Goal: Information Seeking & Learning: Learn about a topic

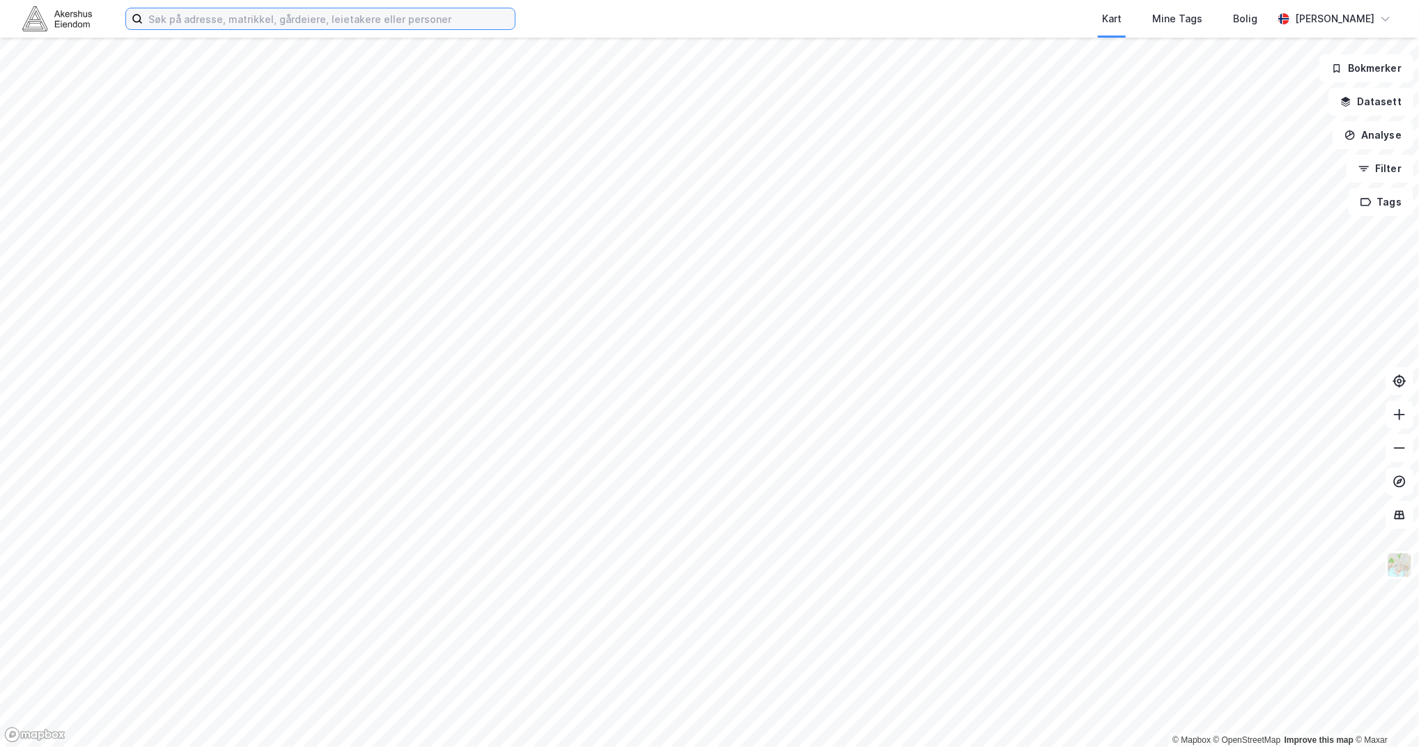
click at [385, 20] on input at bounding box center [329, 18] width 372 height 21
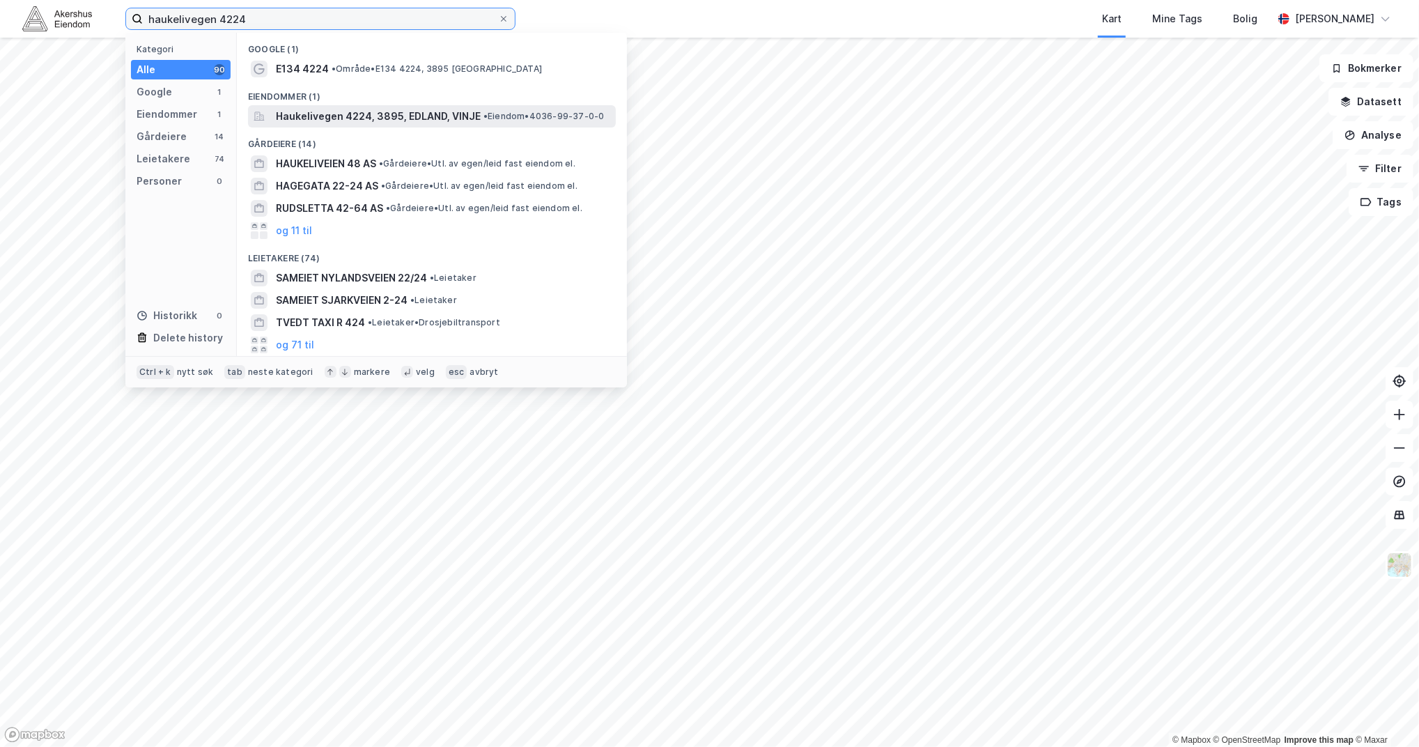
type input "haukelivegen 4224"
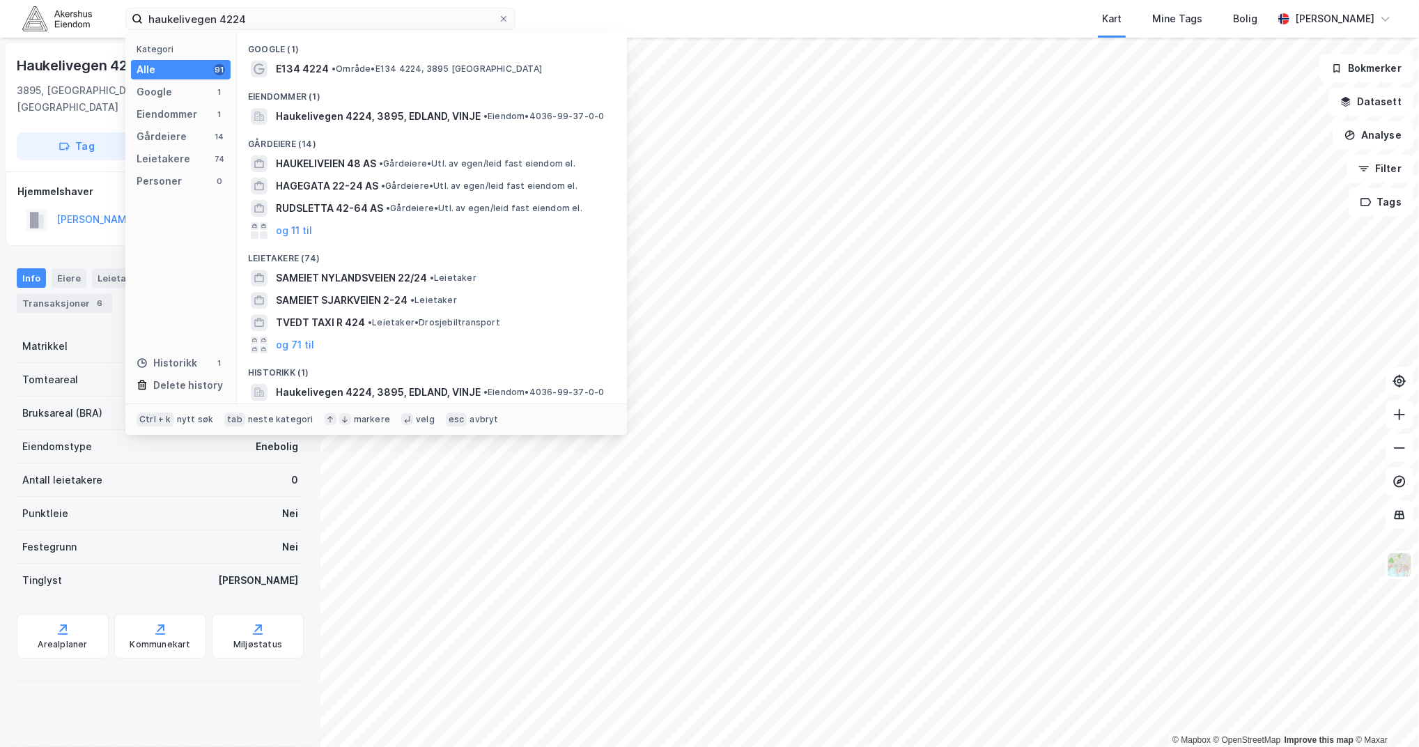
click at [868, 25] on div "Kart Mine Tags Bolig" at bounding box center [927, 19] width 690 height 38
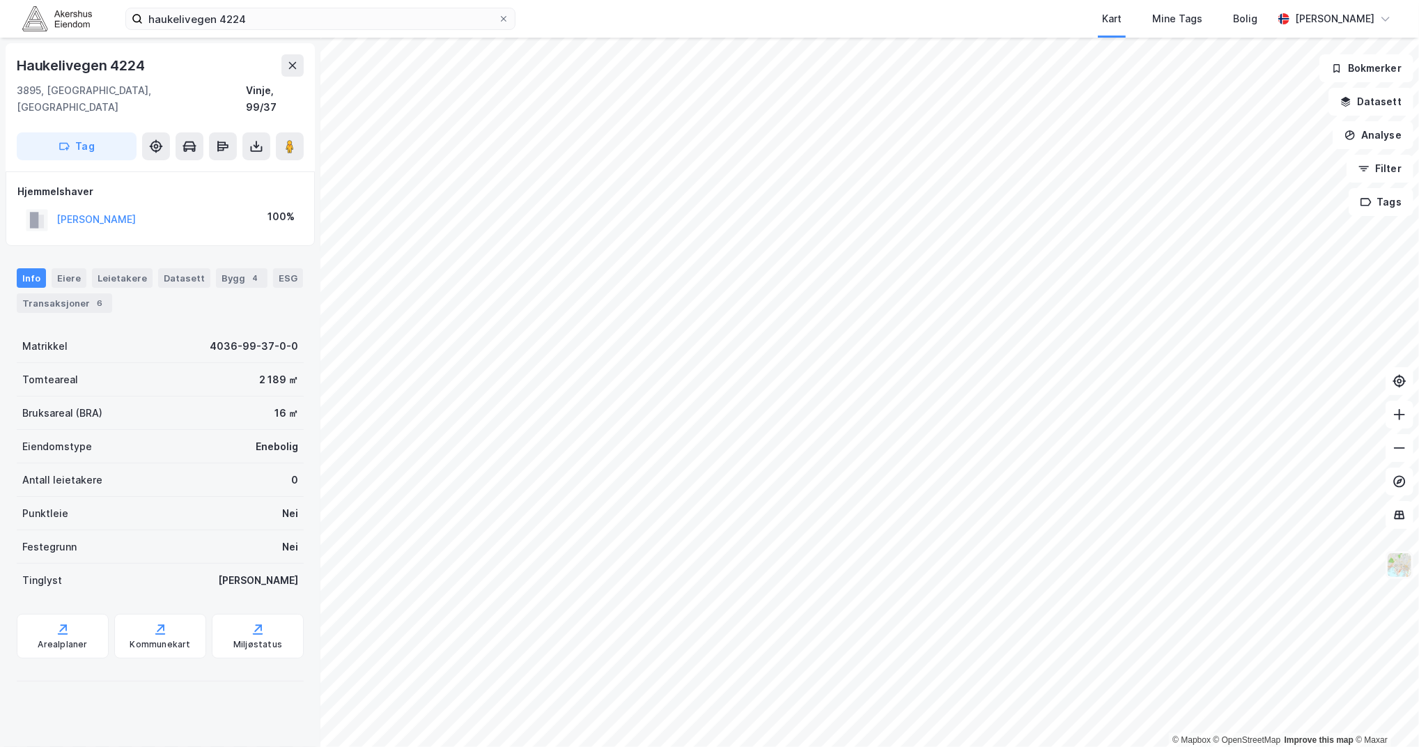
click at [1398, 564] on img at bounding box center [1399, 565] width 26 height 26
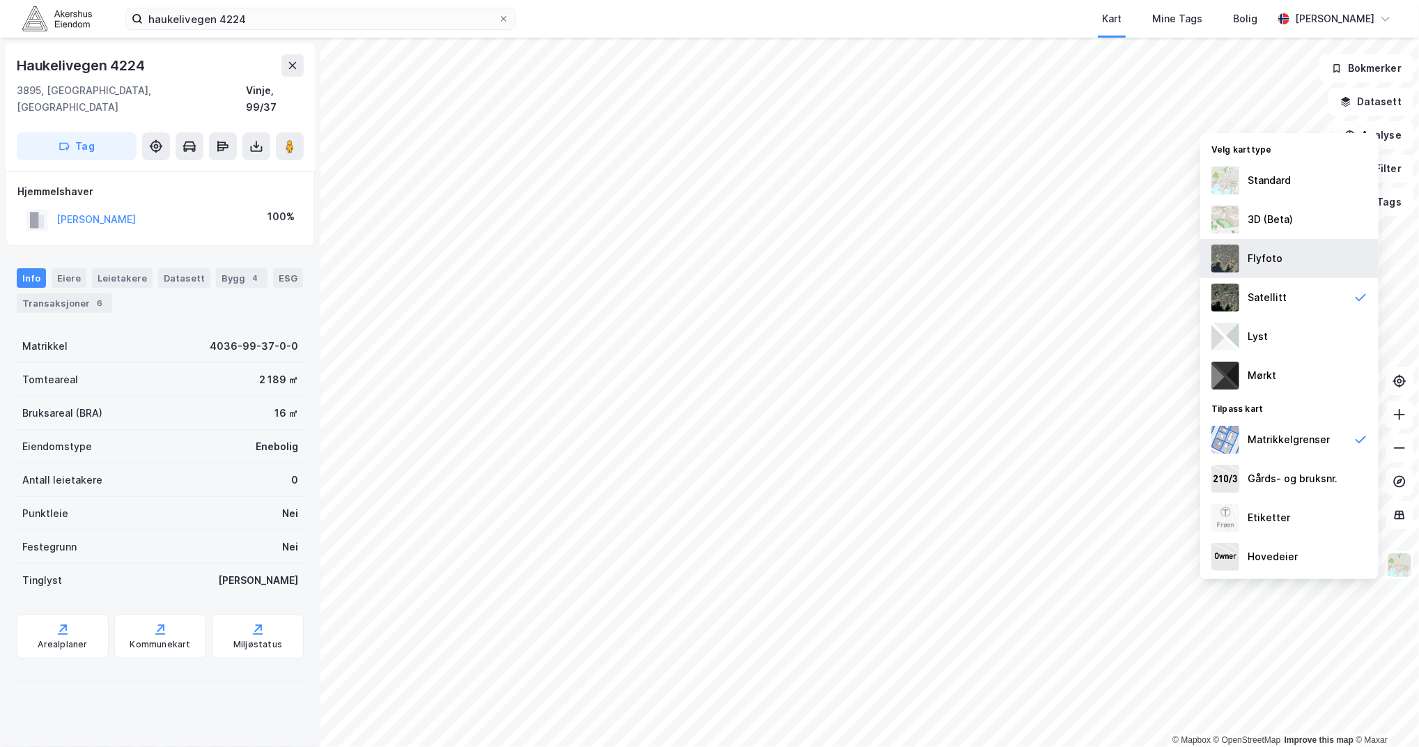
click at [1306, 254] on div "Flyfoto" at bounding box center [1289, 258] width 178 height 39
click at [65, 620] on div "Arealplaner" at bounding box center [63, 636] width 92 height 45
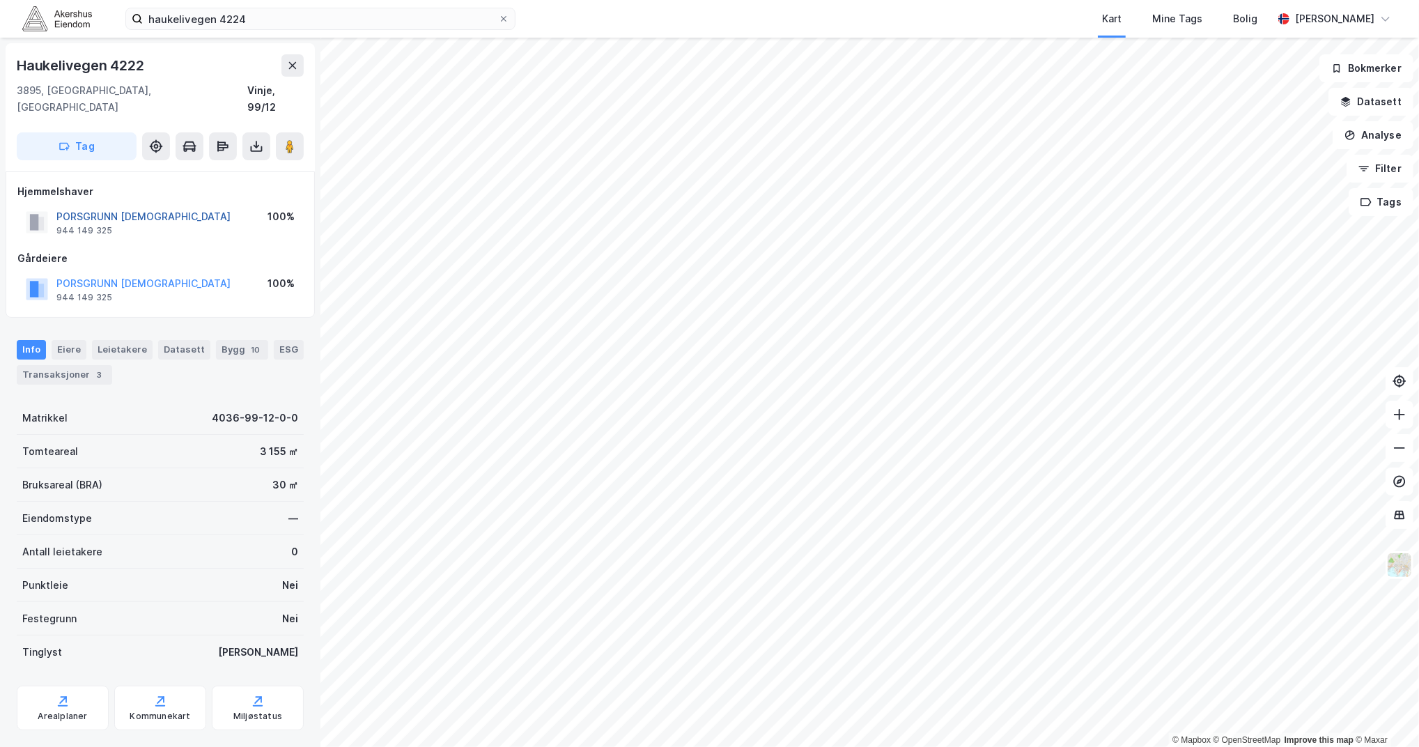
click at [0, 0] on button "PORSGRUNN [DEMOGRAPHIC_DATA]" at bounding box center [0, 0] width 0 height 0
click at [96, 365] on div "Transaksjoner 3" at bounding box center [64, 375] width 95 height 20
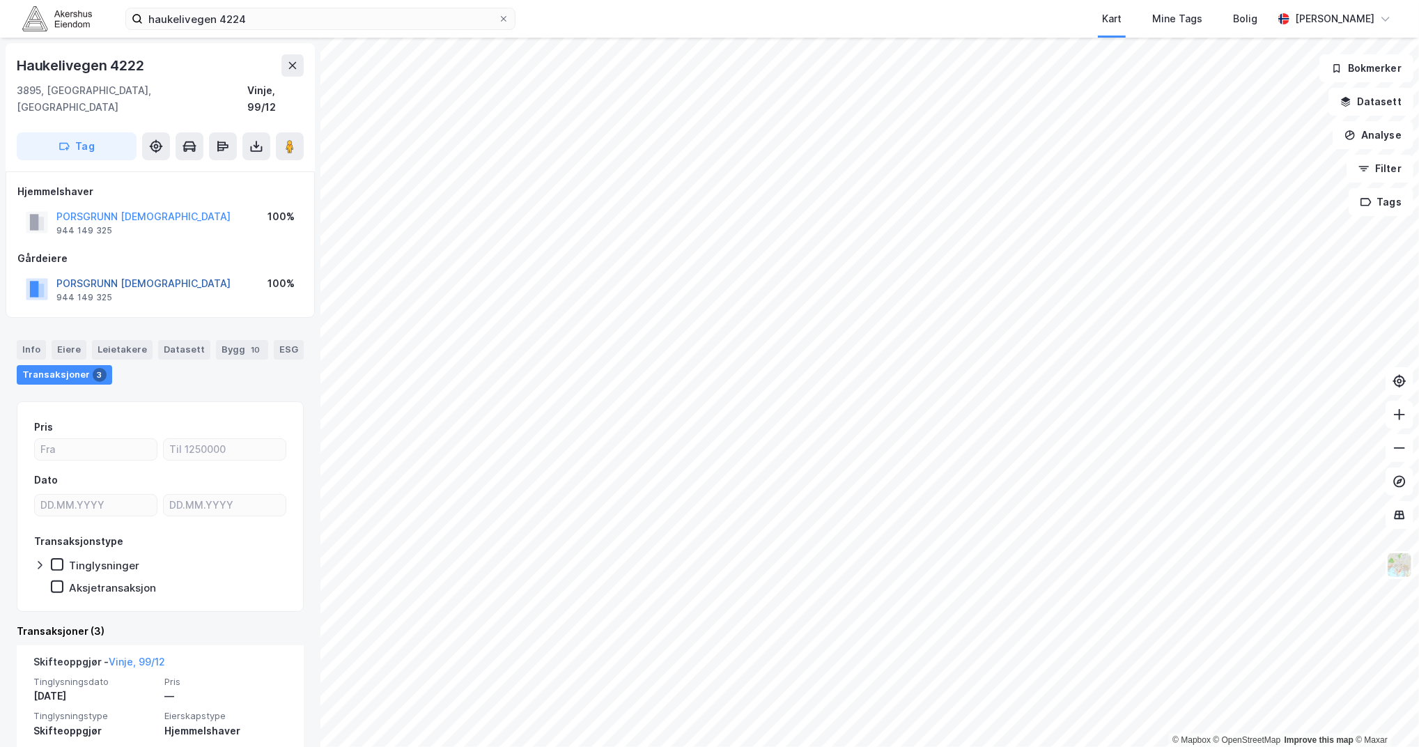
click at [0, 0] on button "PORSGRUNN [DEMOGRAPHIC_DATA]" at bounding box center [0, 0] width 0 height 0
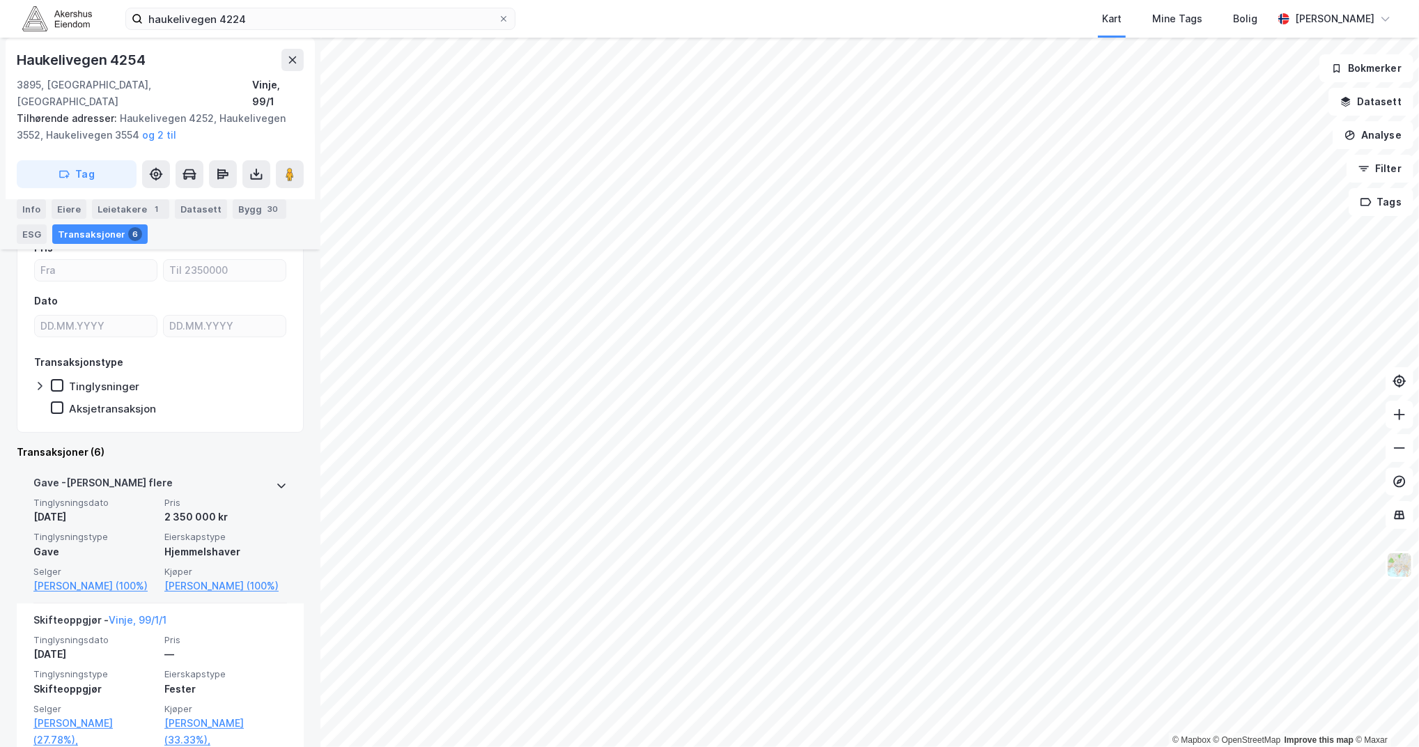
scroll to position [285, 0]
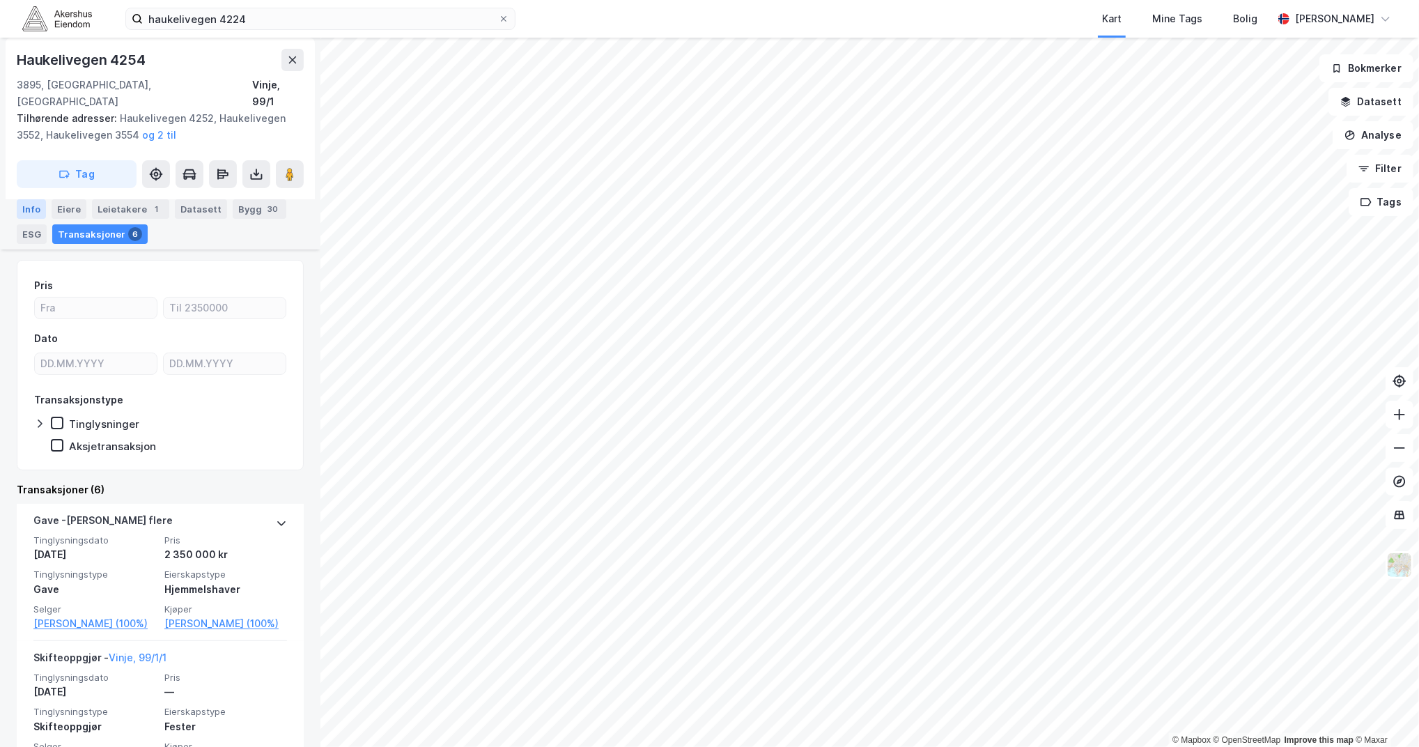
click at [29, 210] on div "Info" at bounding box center [31, 209] width 29 height 20
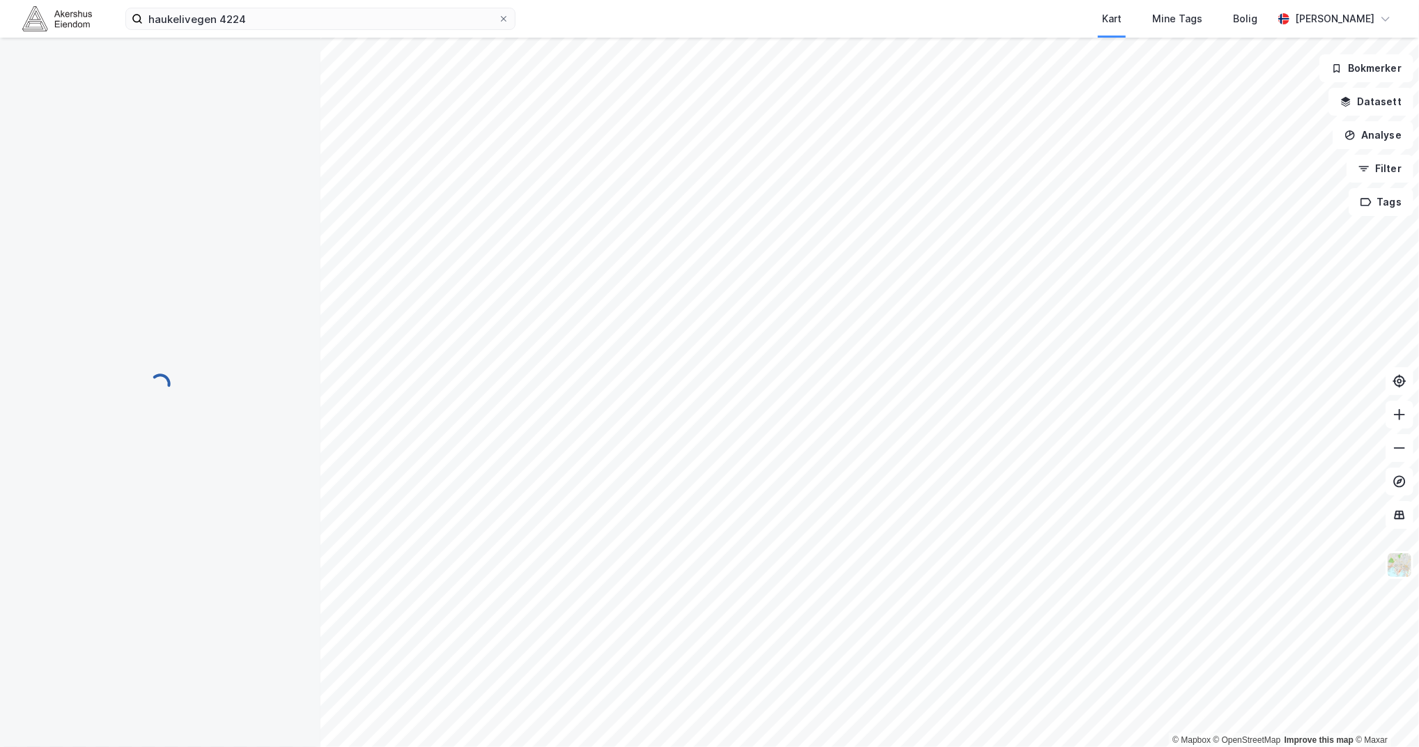
scroll to position [47, 0]
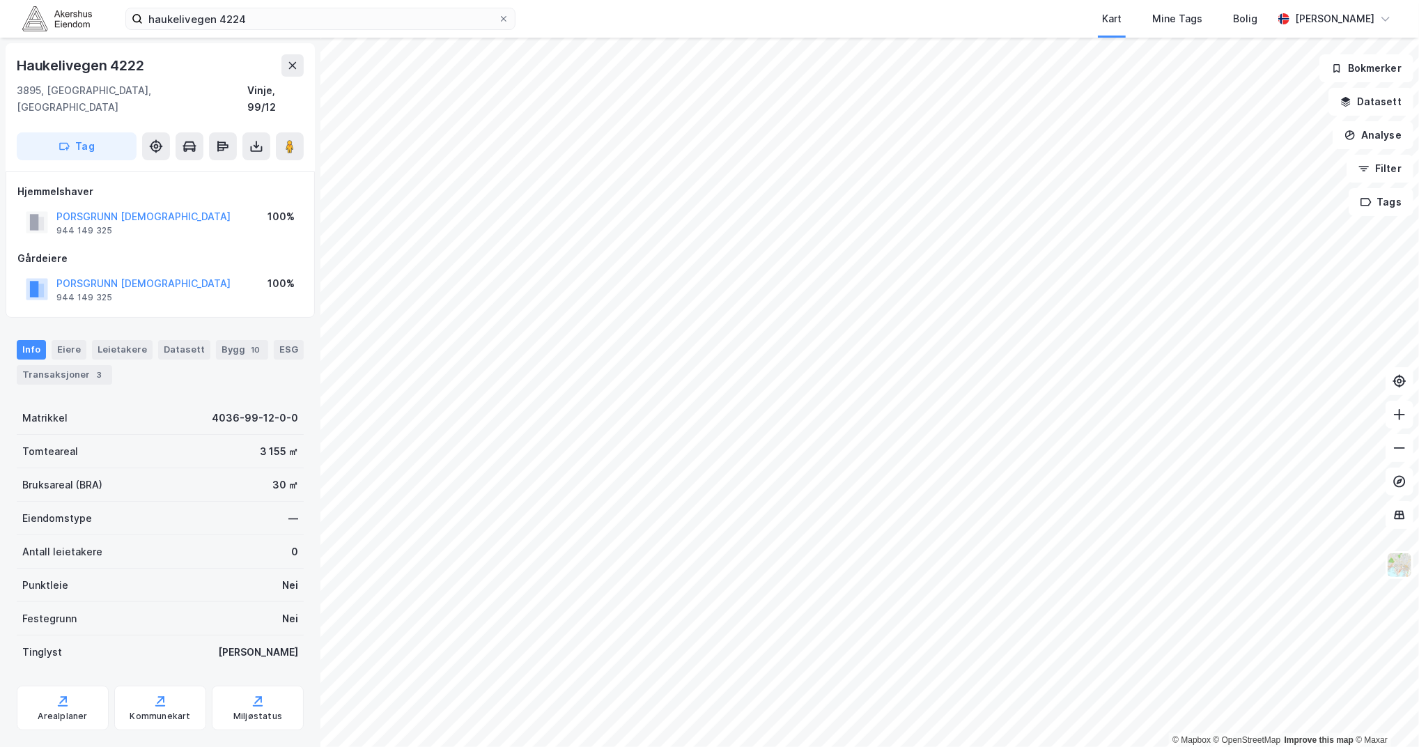
scroll to position [12, 0]
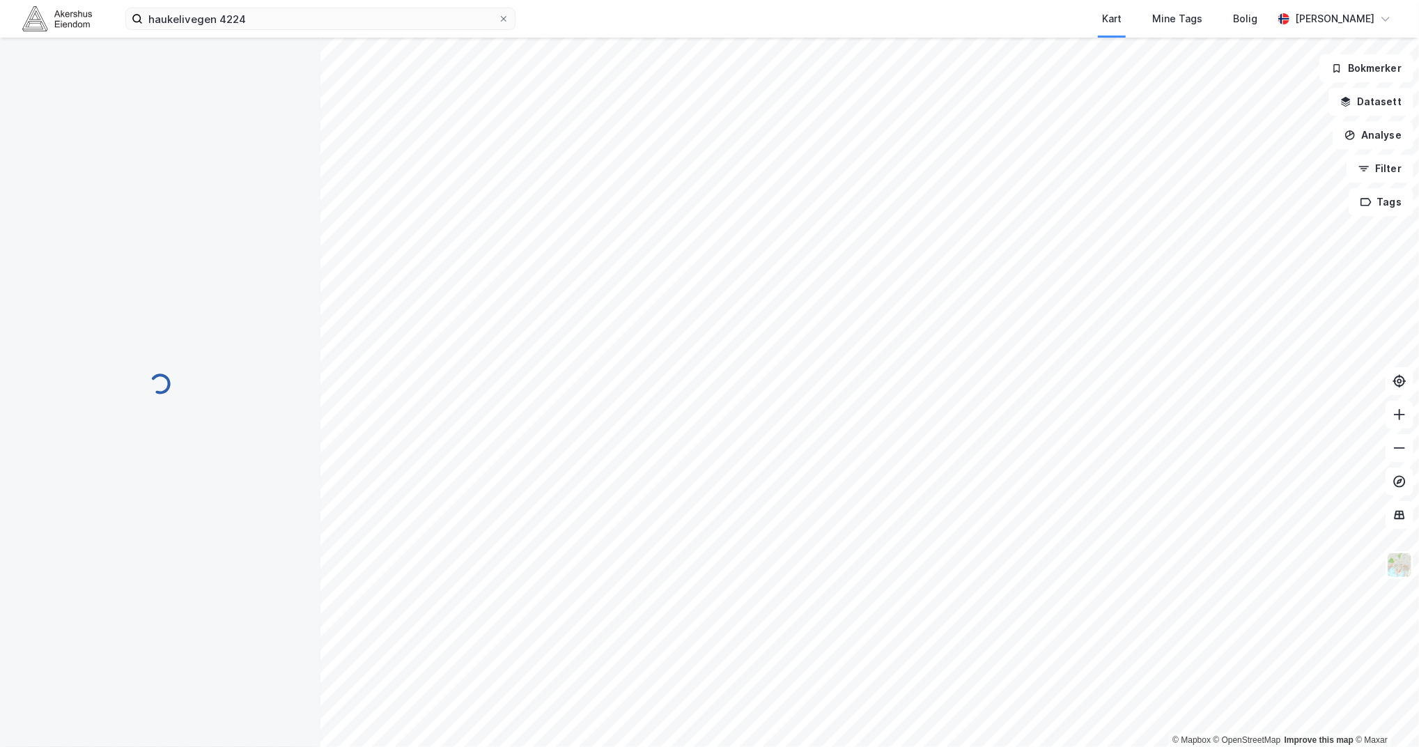
scroll to position [12, 0]
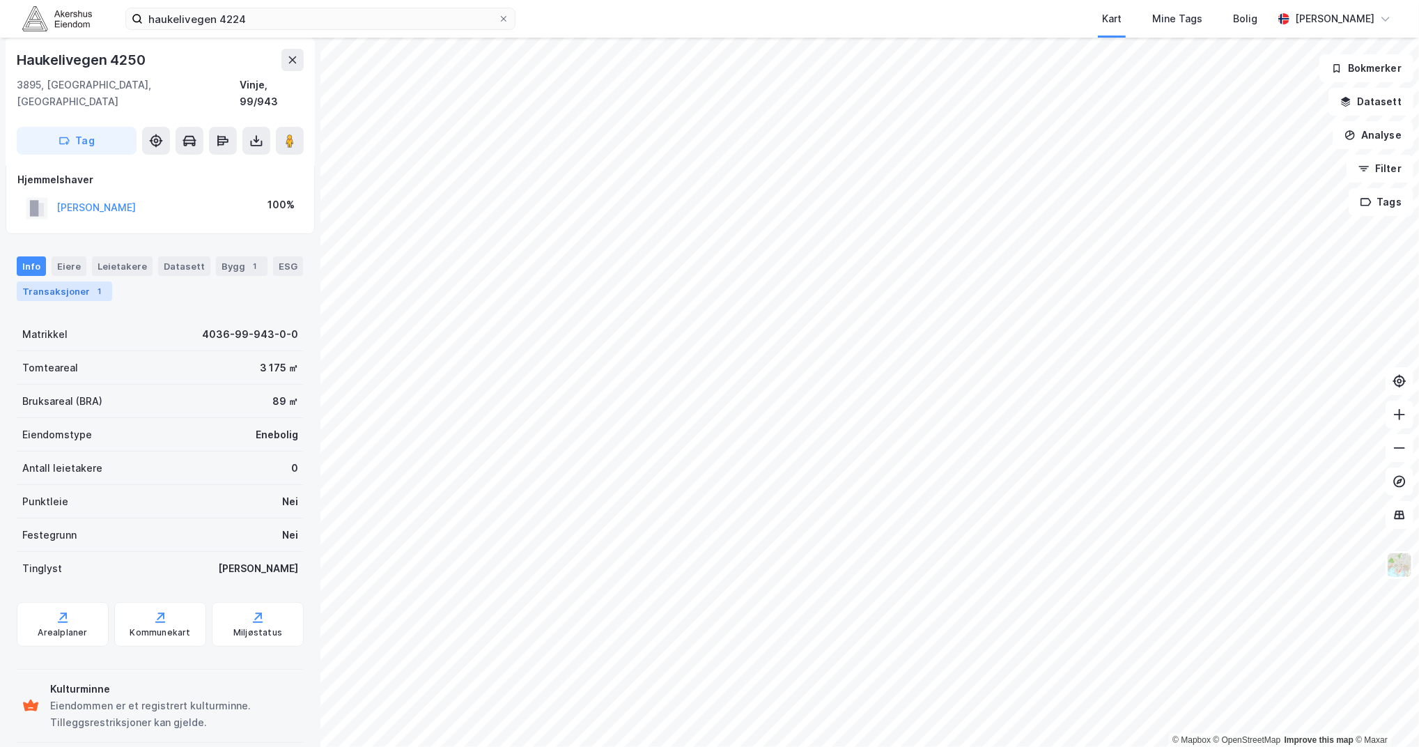
click at [112, 281] on div "Transaksjoner 1" at bounding box center [64, 291] width 95 height 20
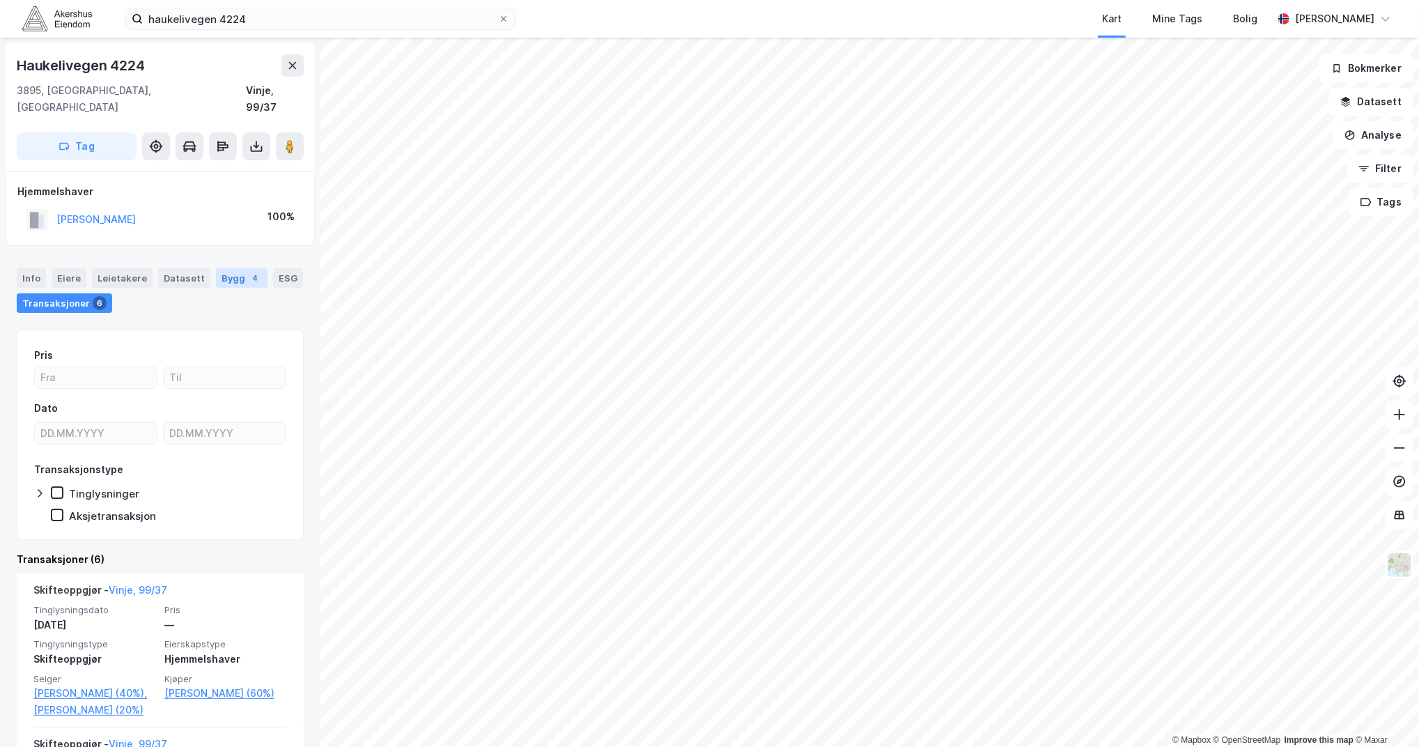
click at [220, 268] on div "Bygg 4" at bounding box center [242, 278] width 52 height 20
